Goal: Navigation & Orientation: Find specific page/section

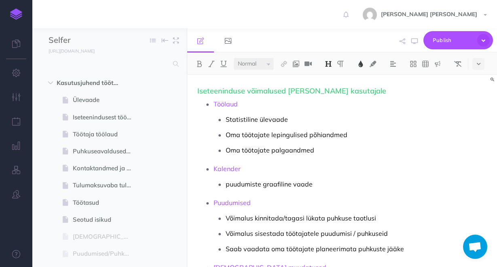
select select "null"
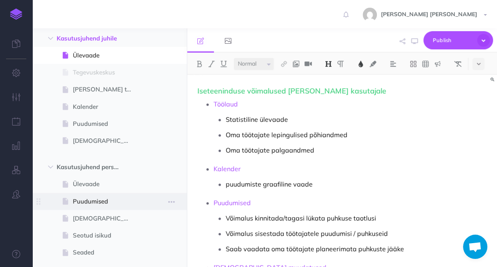
scroll to position [356, 0]
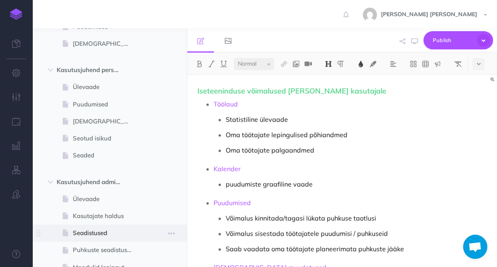
click at [140, 236] on span at bounding box center [109, 233] width 155 height 17
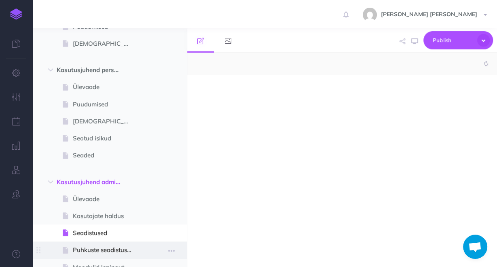
select select "null"
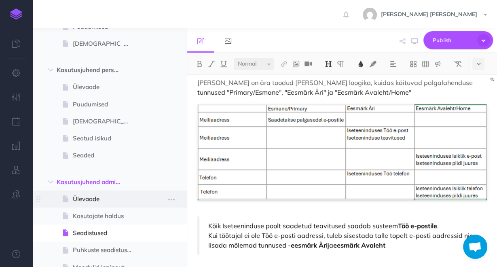
scroll to position [421, 0]
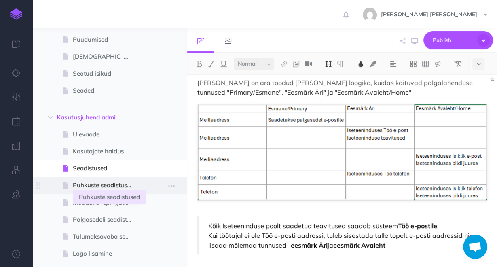
click at [115, 187] on span "Puhkuste seadistused" at bounding box center [106, 186] width 66 height 10
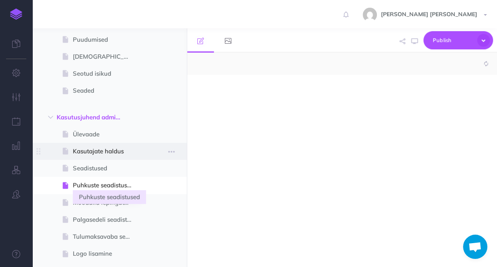
select select "null"
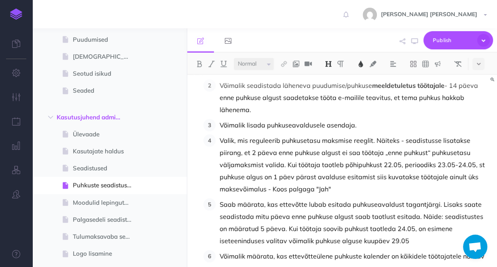
scroll to position [521, 0]
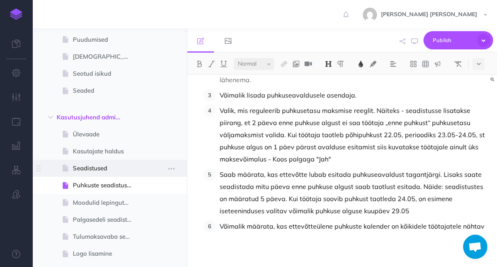
click at [93, 170] on span "Seadistused" at bounding box center [106, 169] width 66 height 10
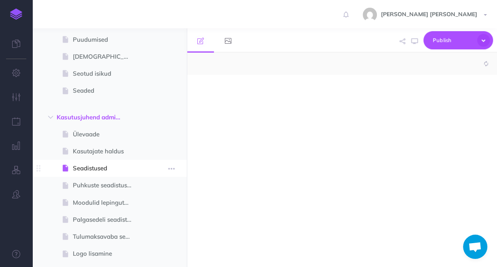
select select "null"
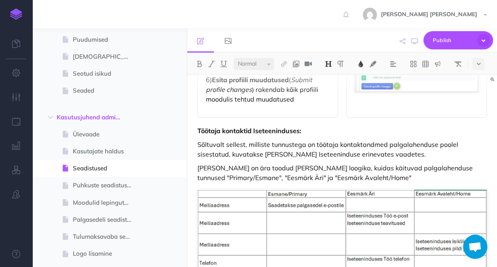
scroll to position [992, 0]
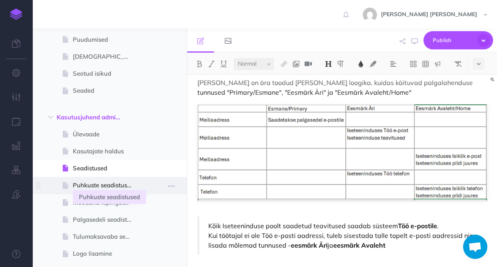
click at [100, 182] on span "Puhkuste seadistused" at bounding box center [106, 186] width 66 height 10
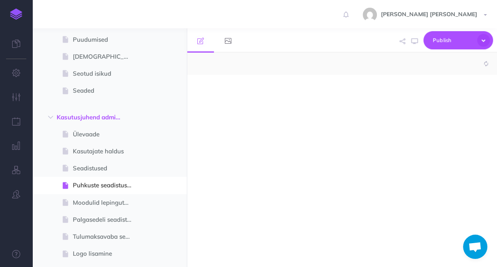
select select "null"
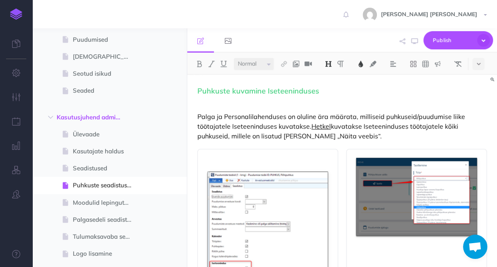
click at [227, 103] on p at bounding box center [343, 103] width 290 height 10
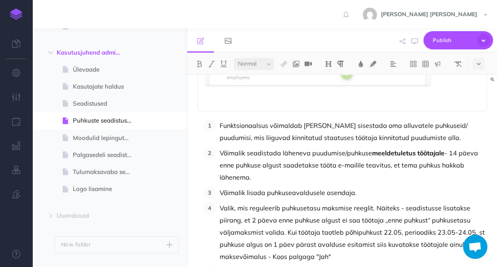
scroll to position [262, 0]
